Goal: Browse casually

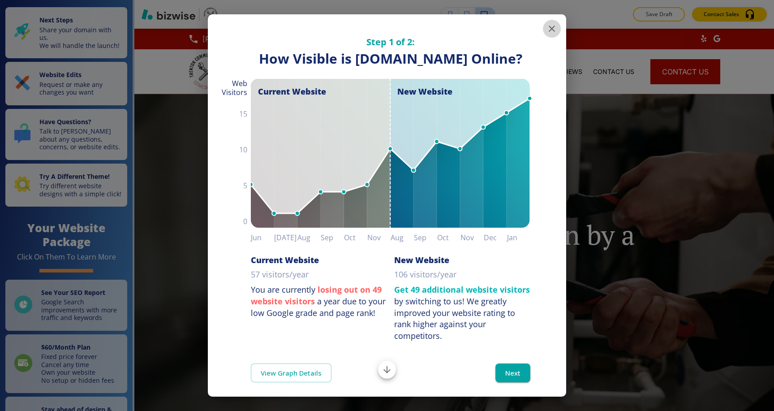
click at [548, 22] on button "button" at bounding box center [552, 29] width 18 height 18
